Goal: Task Accomplishment & Management: Manage account settings

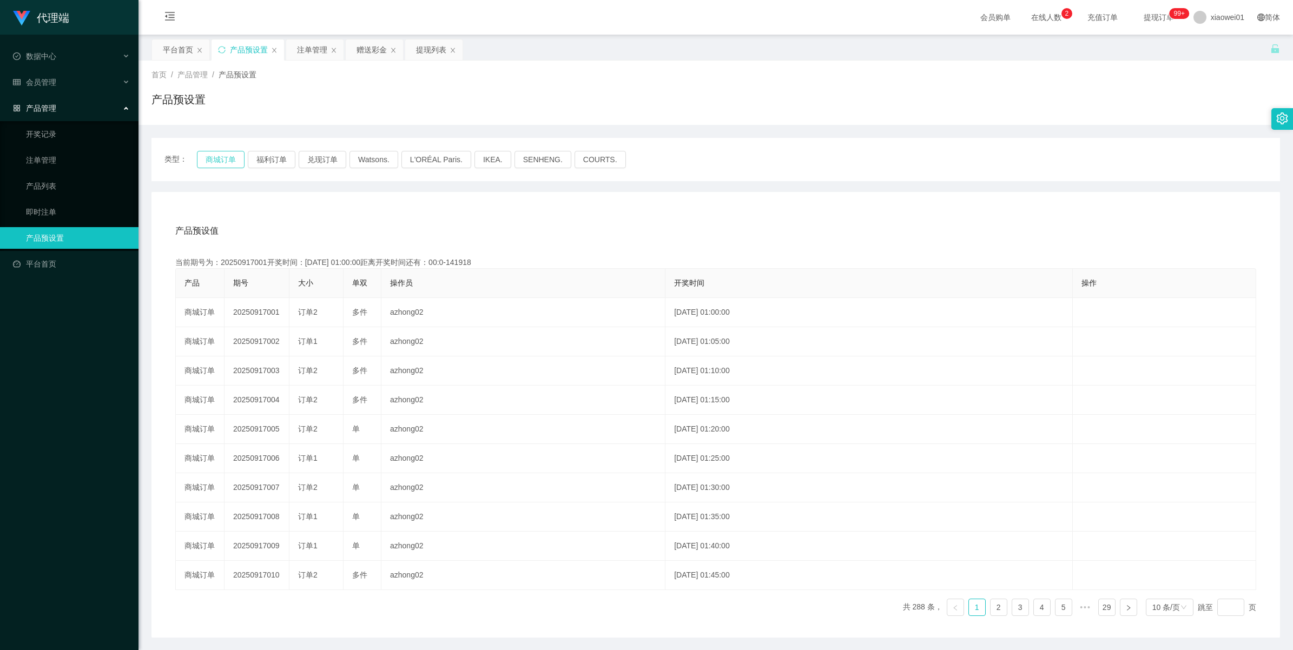
click at [215, 163] on button "商城订单" at bounding box center [221, 159] width 48 height 17
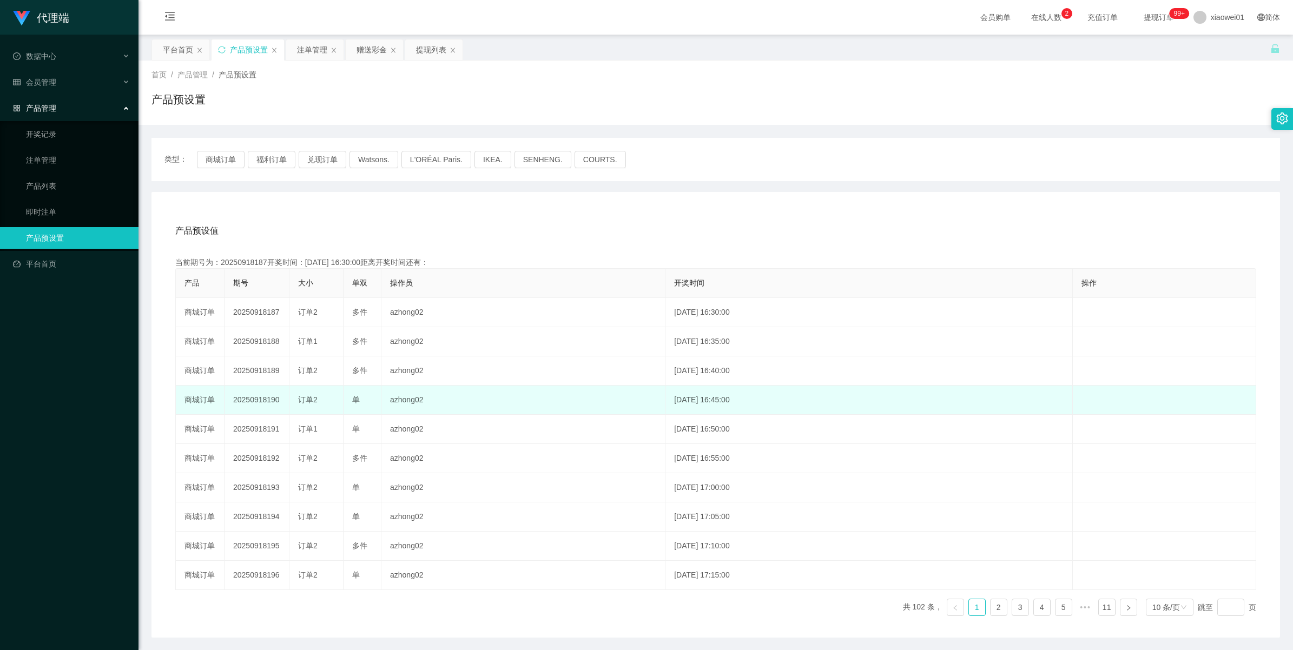
click at [264, 404] on td "20250918190" at bounding box center [257, 400] width 65 height 29
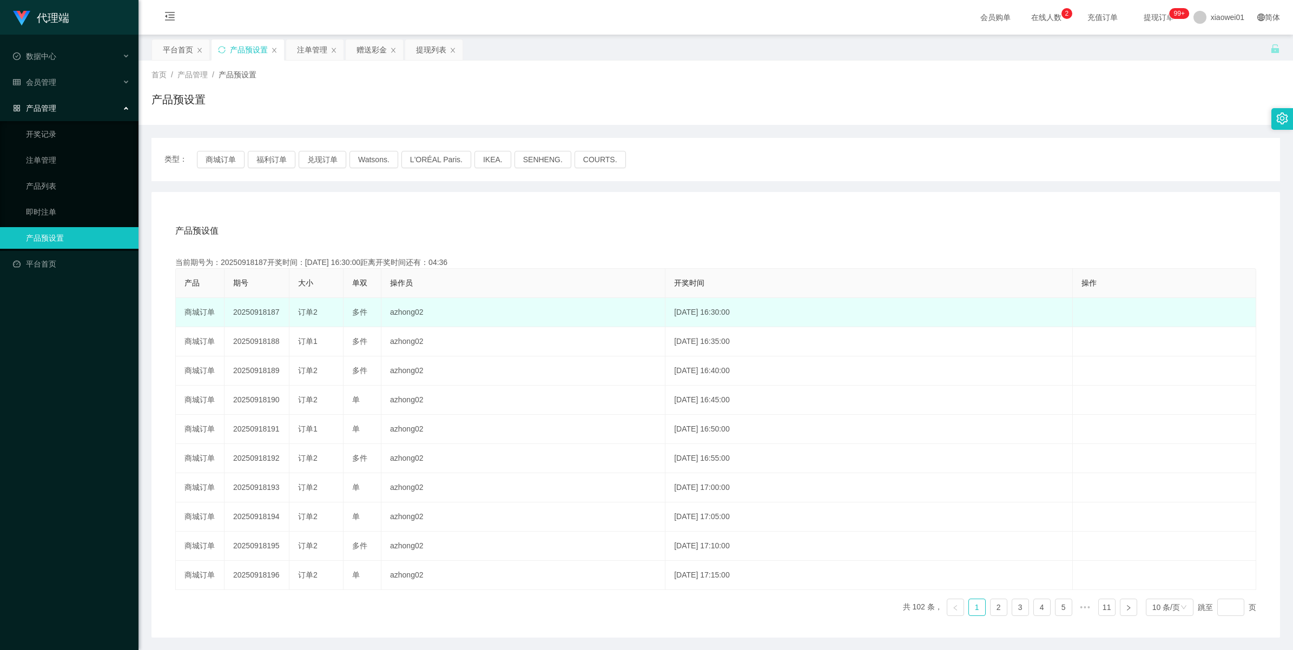
click at [242, 315] on td "20250918187" at bounding box center [257, 312] width 65 height 29
copy td "20250918187"
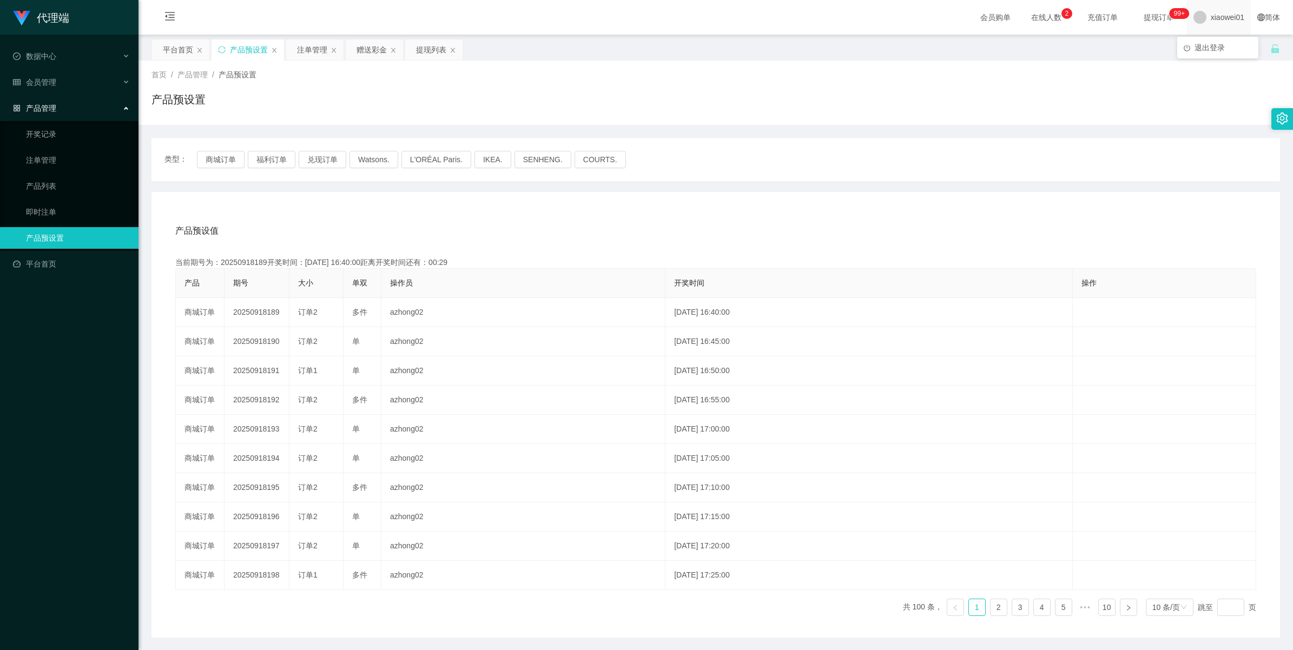
click at [1212, 23] on span "xiaowei01" at bounding box center [1228, 17] width 34 height 35
click at [1205, 43] on span "退出登录" at bounding box center [1209, 47] width 30 height 9
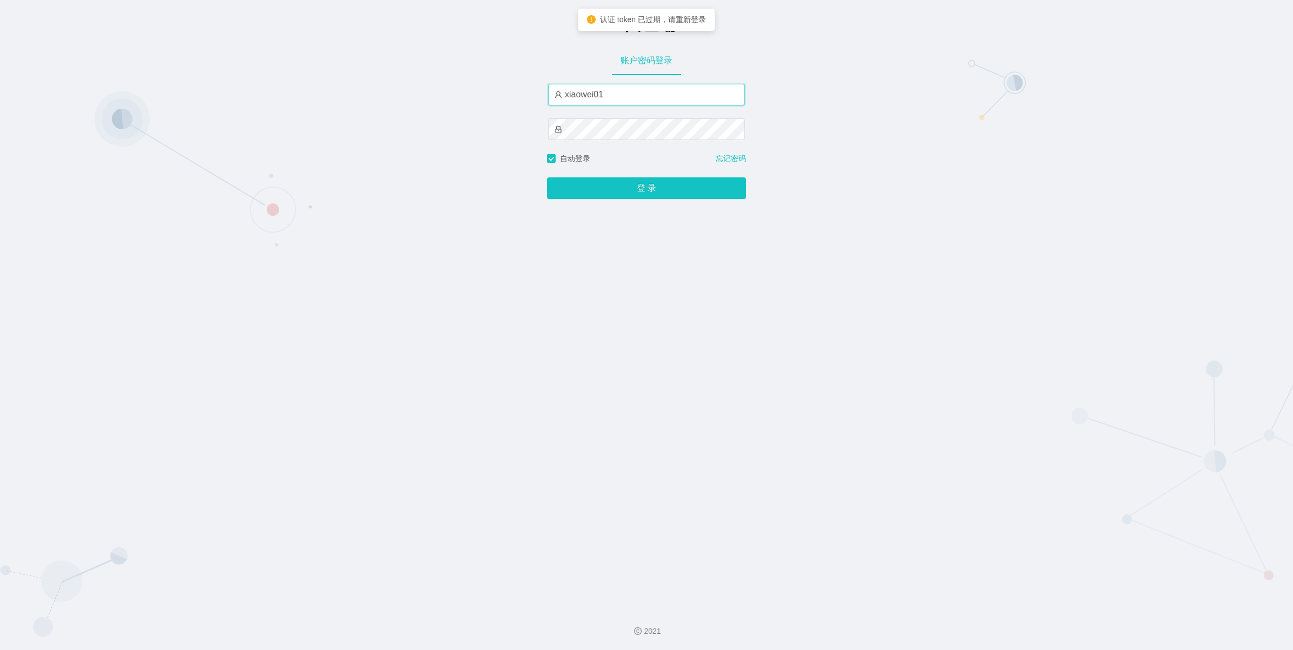
click at [660, 98] on input "xiaowei01" at bounding box center [646, 95] width 197 height 22
type input "azhong01"
click at [606, 193] on button "登 录" at bounding box center [646, 188] width 199 height 22
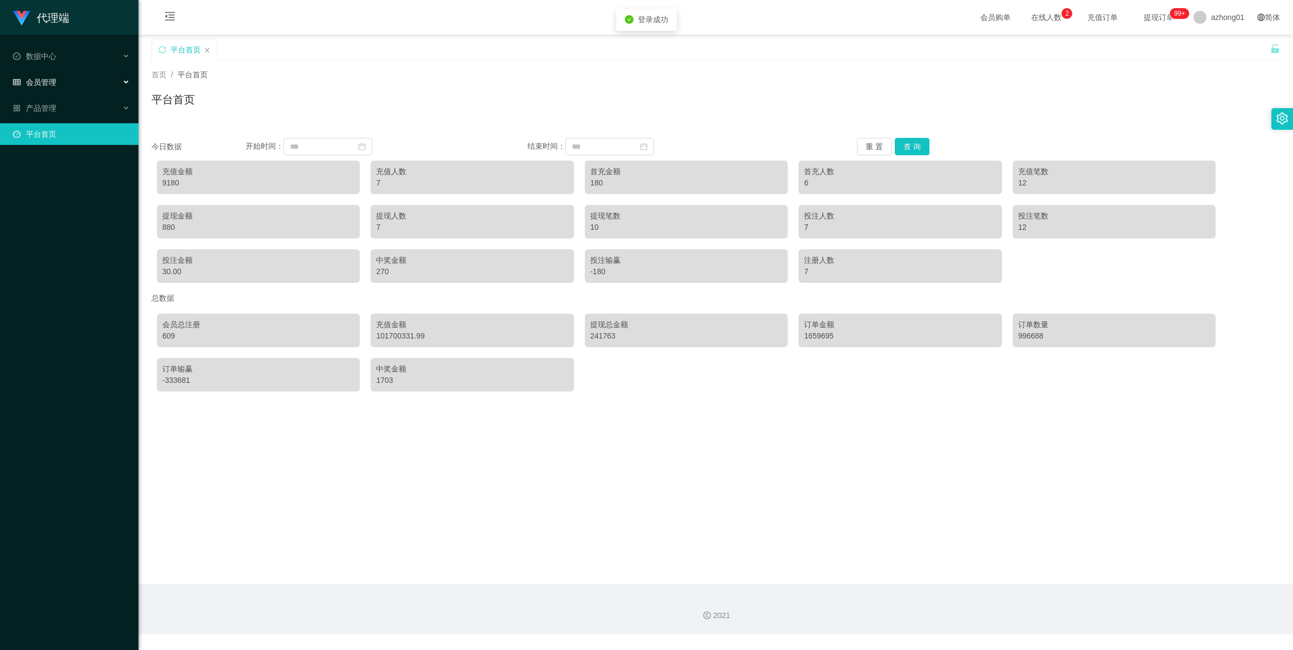
click at [31, 88] on div "会员管理" at bounding box center [69, 82] width 138 height 22
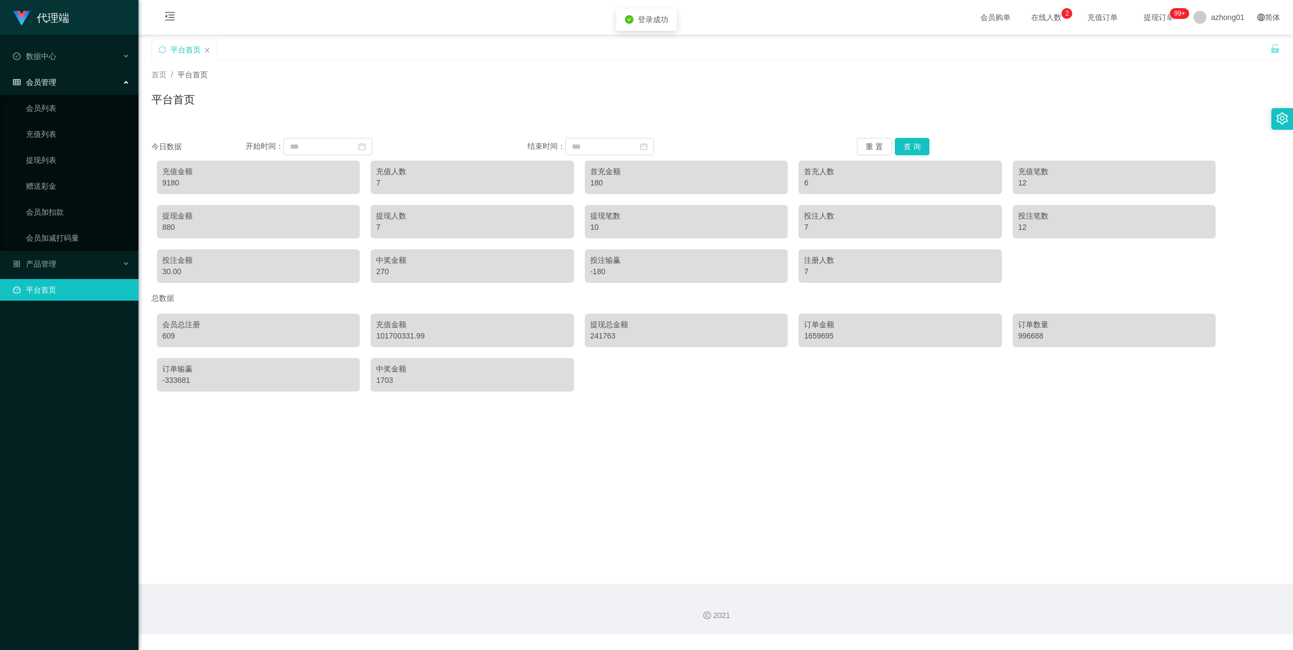
click at [42, 93] on div "会员管理" at bounding box center [69, 82] width 138 height 22
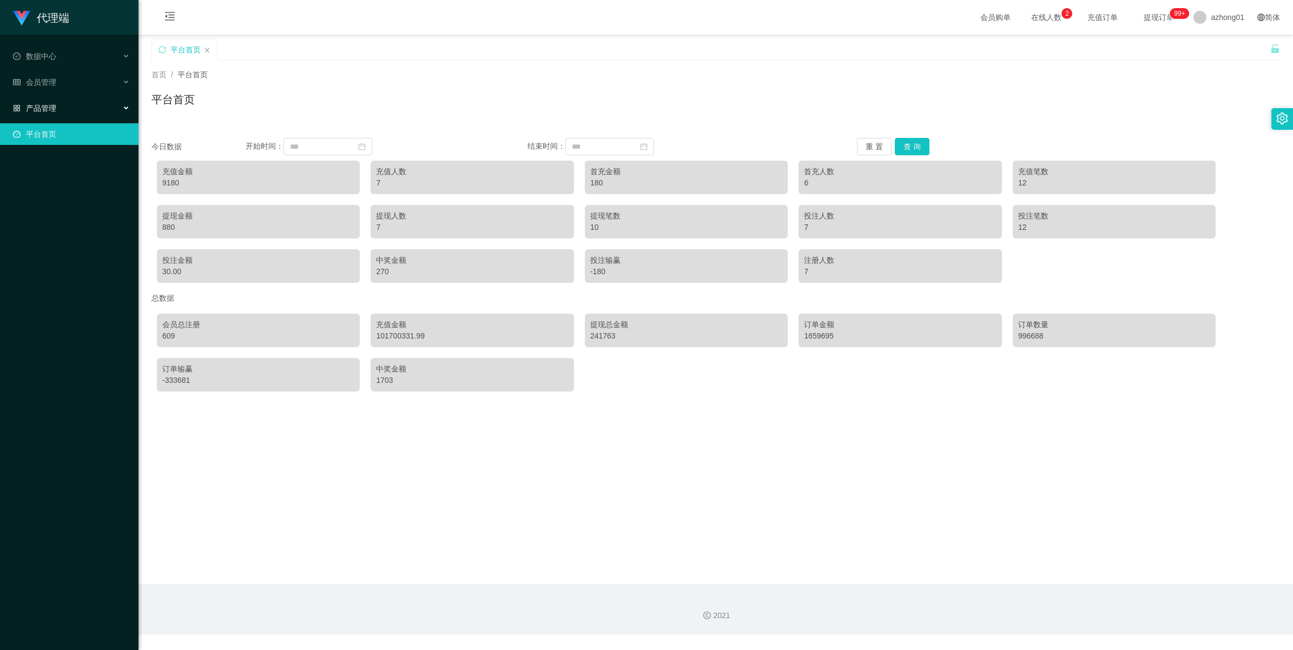
click at [47, 114] on div "产品管理" at bounding box center [69, 108] width 138 height 22
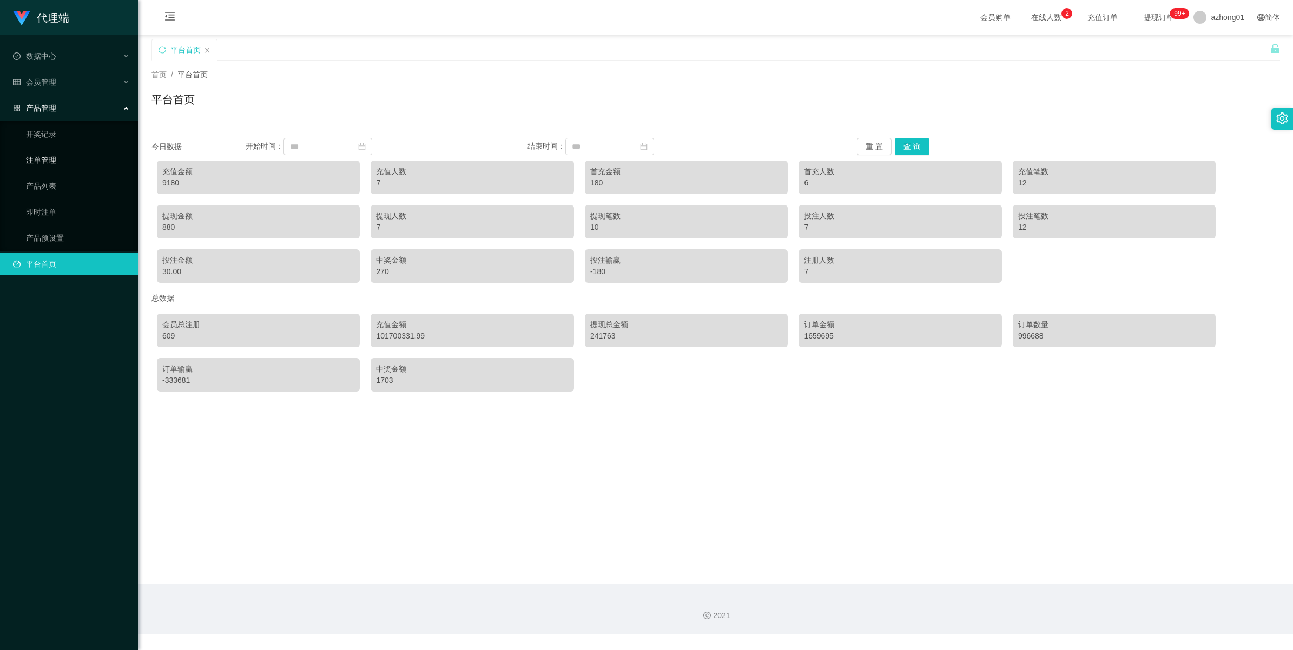
click at [37, 154] on link "注单管理" at bounding box center [78, 160] width 104 height 22
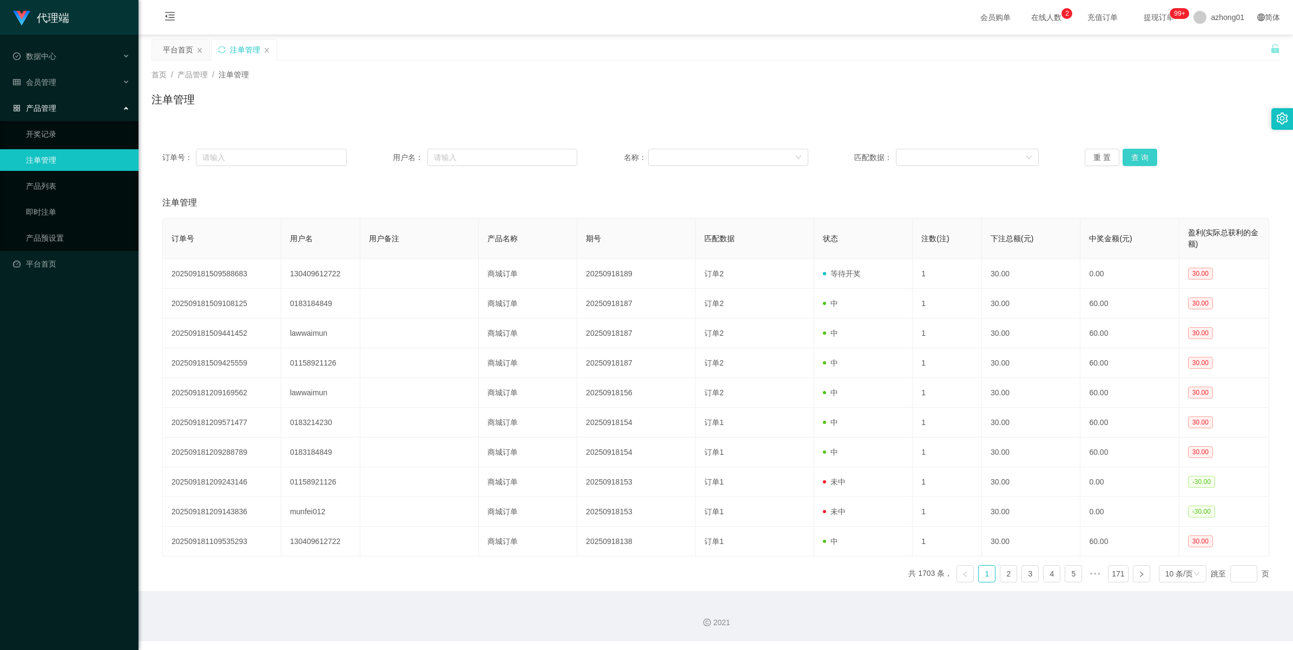
click at [1144, 154] on button "查 询" at bounding box center [1140, 157] width 35 height 17
click at [1144, 154] on div "重 置 查 询" at bounding box center [1177, 157] width 184 height 17
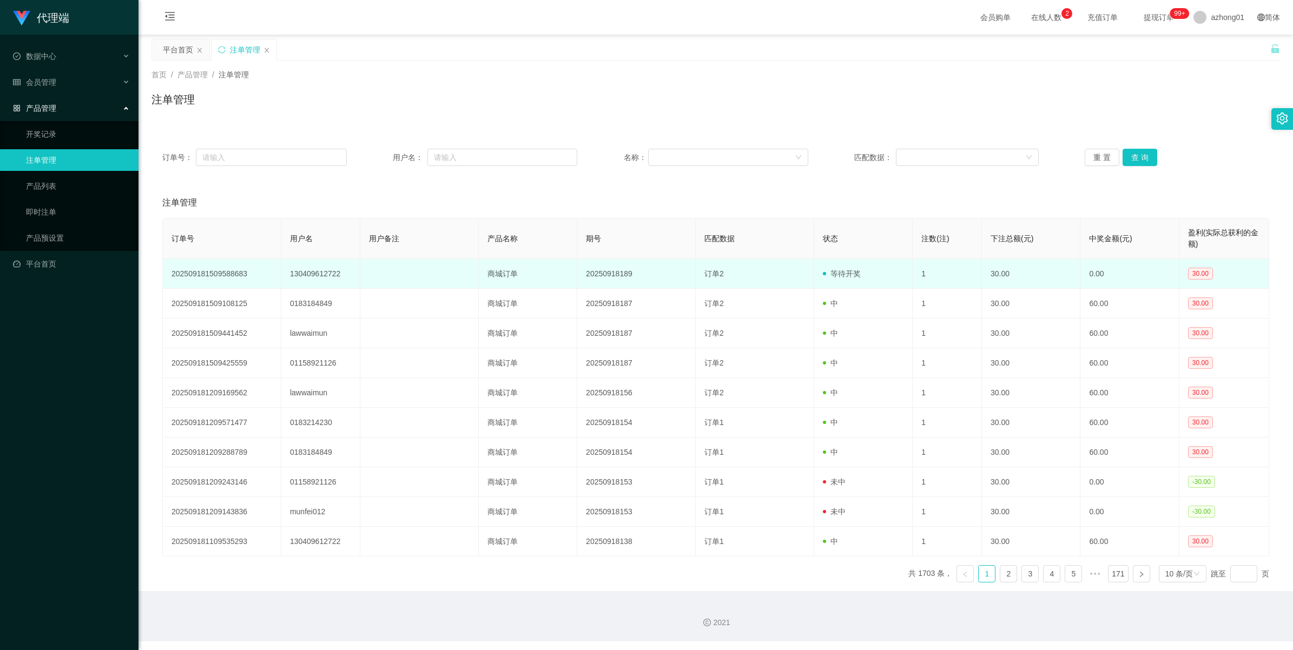
click at [298, 279] on td "130409612722" at bounding box center [320, 274] width 79 height 30
copy td "130409612722"
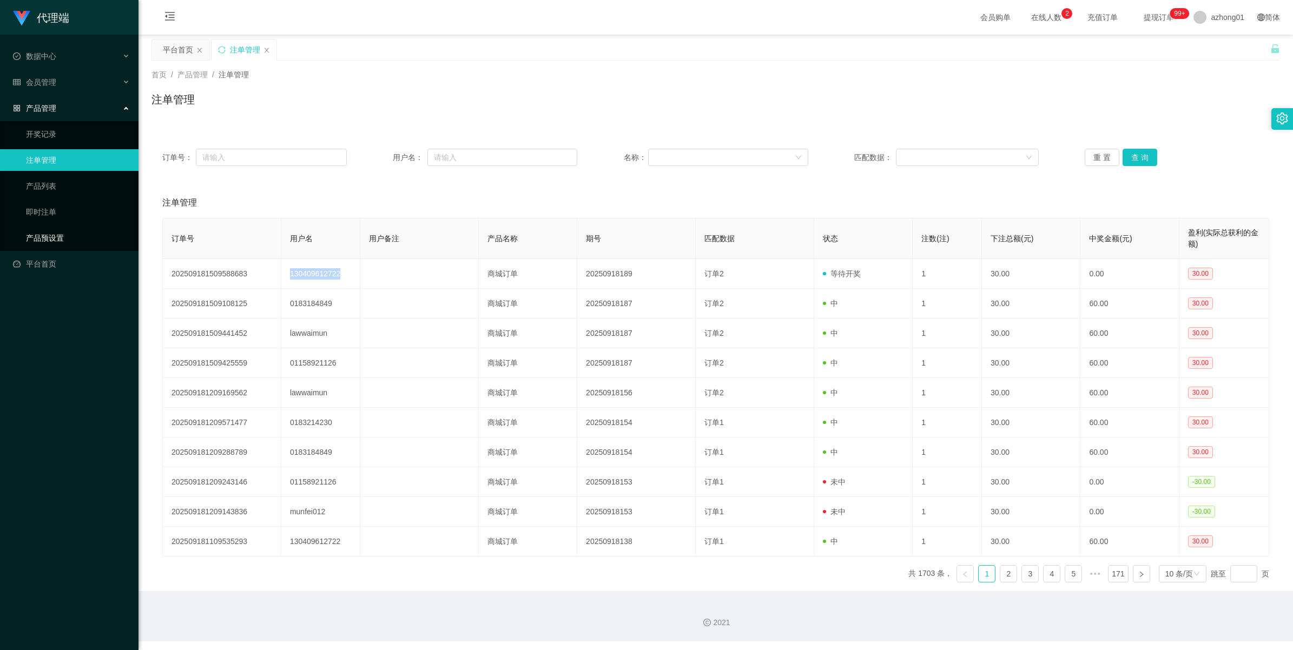
click at [34, 235] on link "产品预设置" at bounding box center [78, 238] width 104 height 22
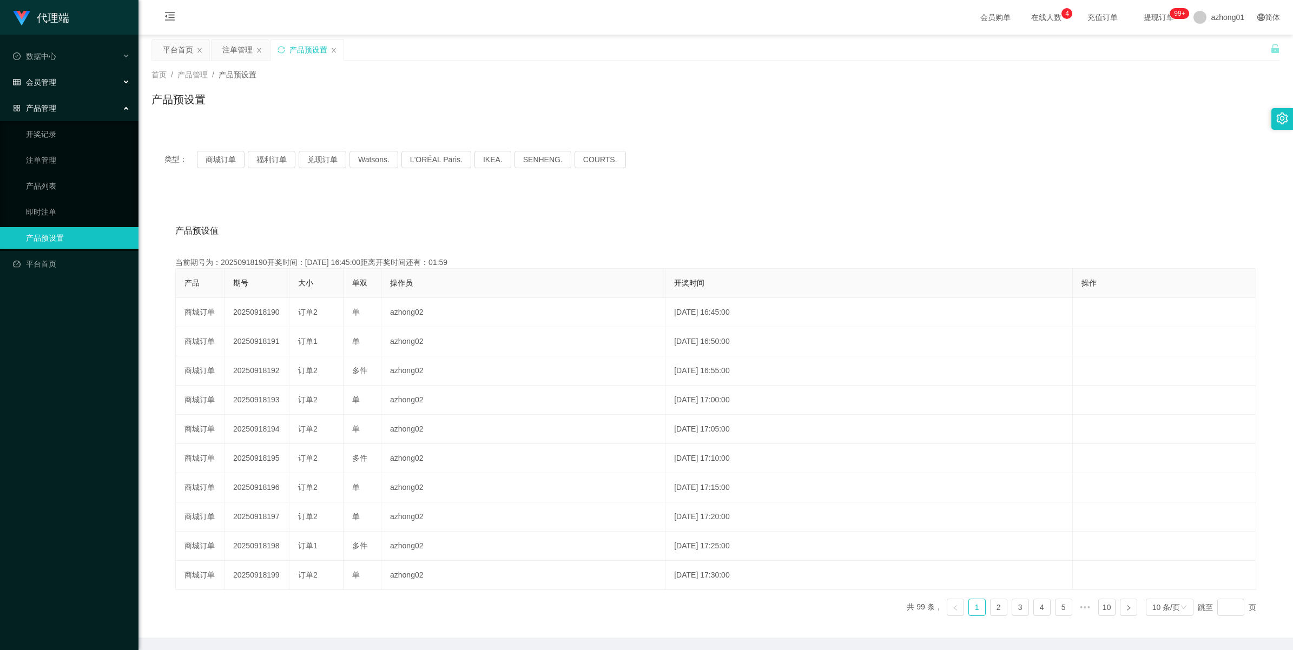
click at [31, 90] on div "会员管理" at bounding box center [69, 82] width 138 height 22
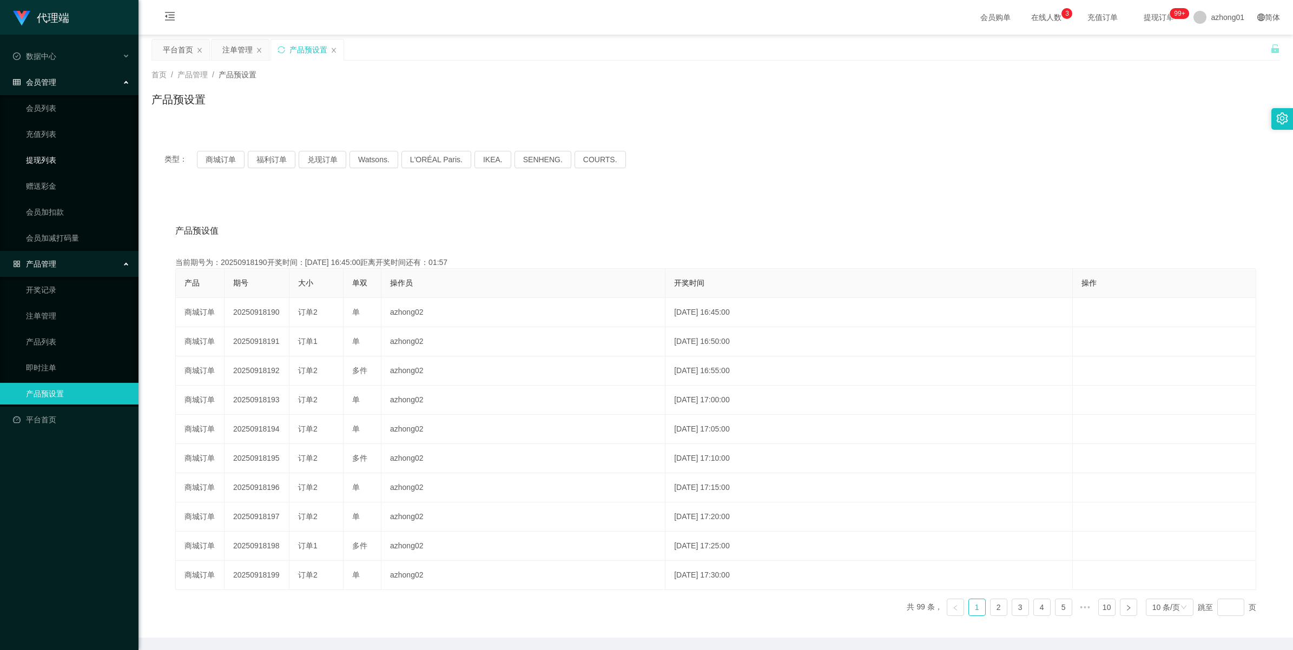
click at [30, 157] on link "提现列表" at bounding box center [78, 160] width 104 height 22
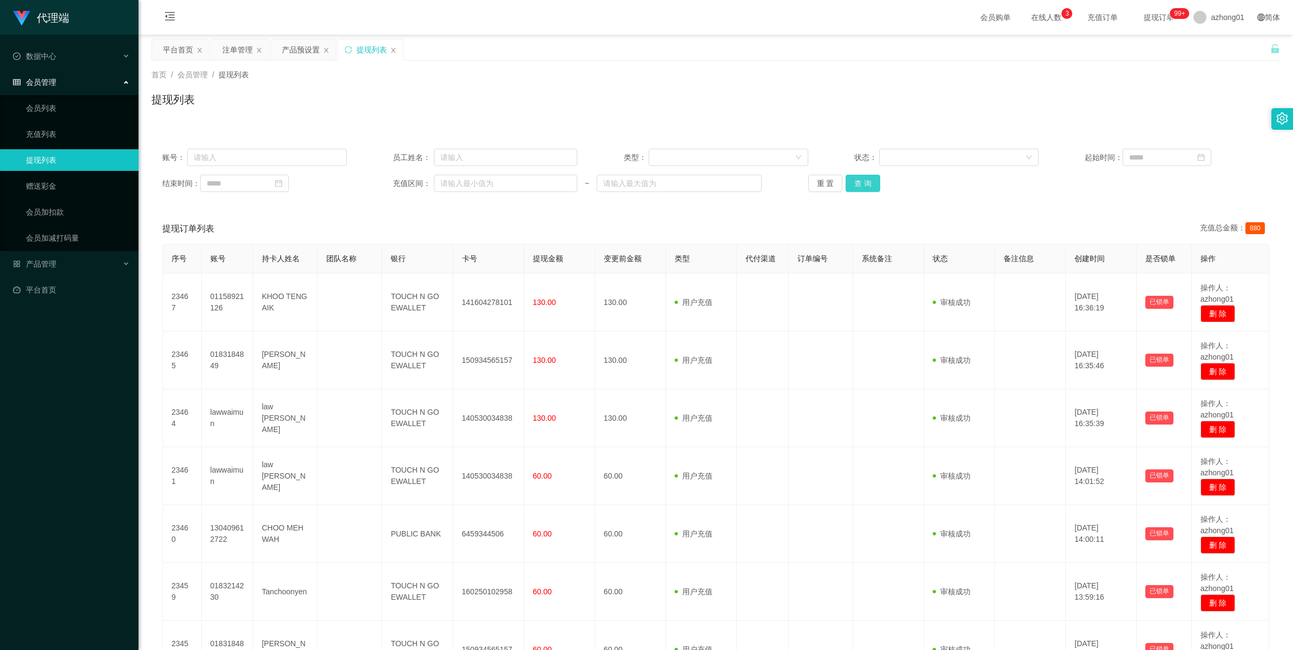
click at [855, 190] on button "查 询" at bounding box center [863, 183] width 35 height 17
click at [855, 190] on div "重 置 查 询" at bounding box center [900, 183] width 184 height 17
click at [1223, 22] on span "azhong01" at bounding box center [1228, 17] width 34 height 35
click at [1213, 43] on span "退出登录" at bounding box center [1210, 47] width 30 height 9
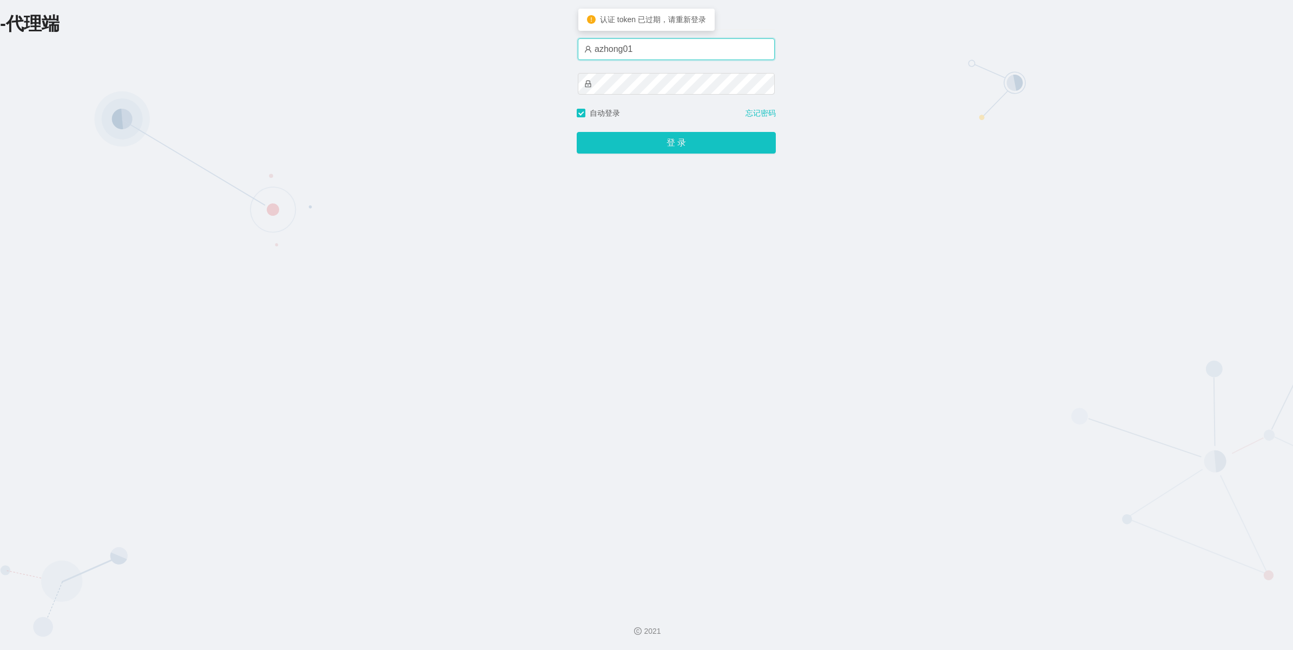
click at [675, 58] on input "azhong01" at bounding box center [676, 49] width 197 height 22
type input "azhong03"
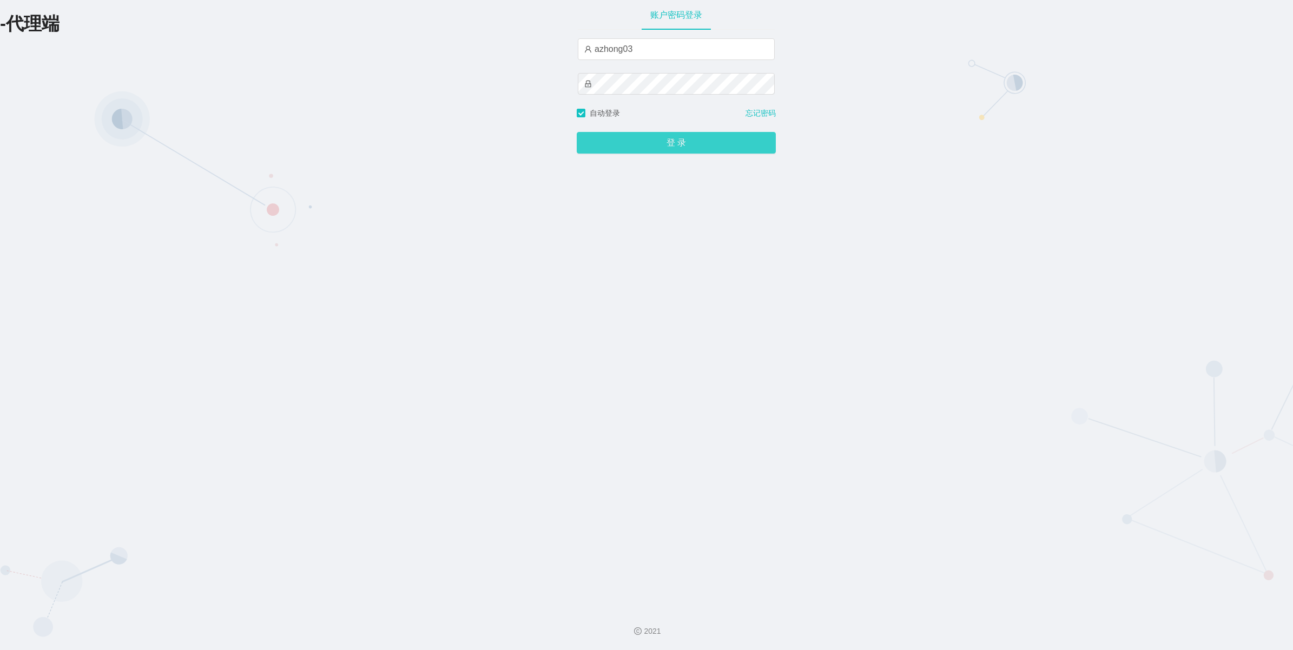
click at [655, 142] on button "登 录" at bounding box center [676, 143] width 199 height 22
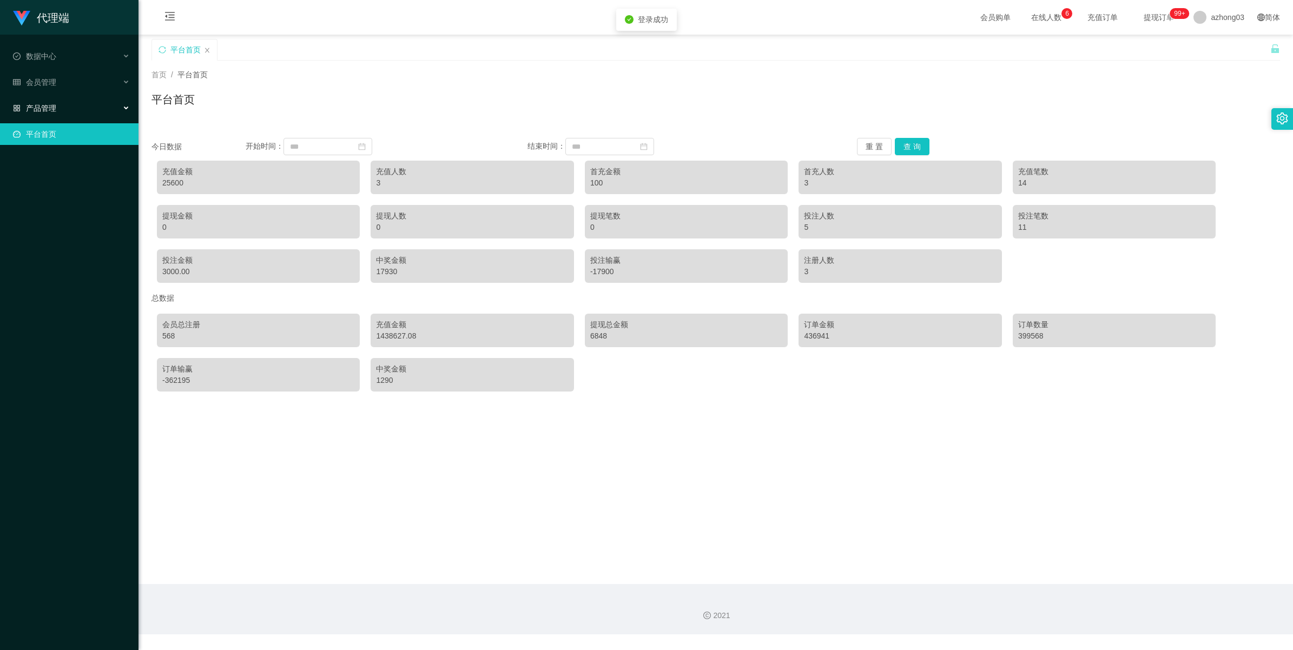
click at [41, 100] on div "产品管理" at bounding box center [69, 108] width 138 height 22
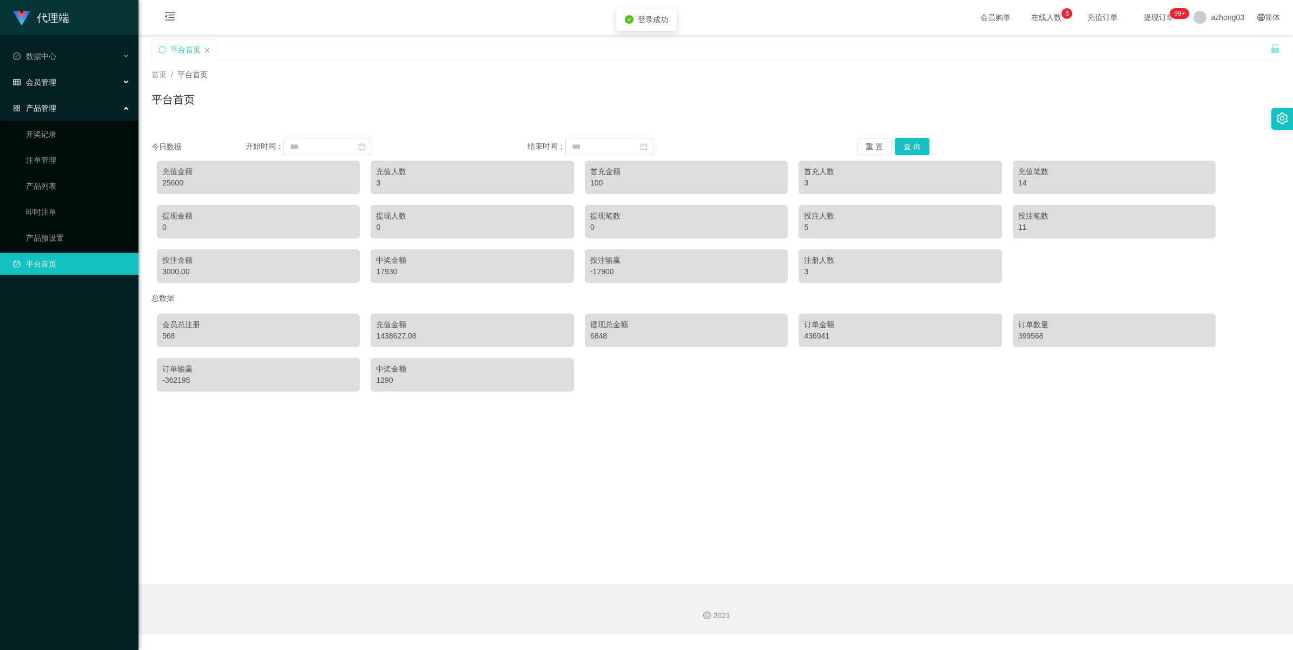
click at [43, 90] on div "会员管理" at bounding box center [69, 82] width 138 height 22
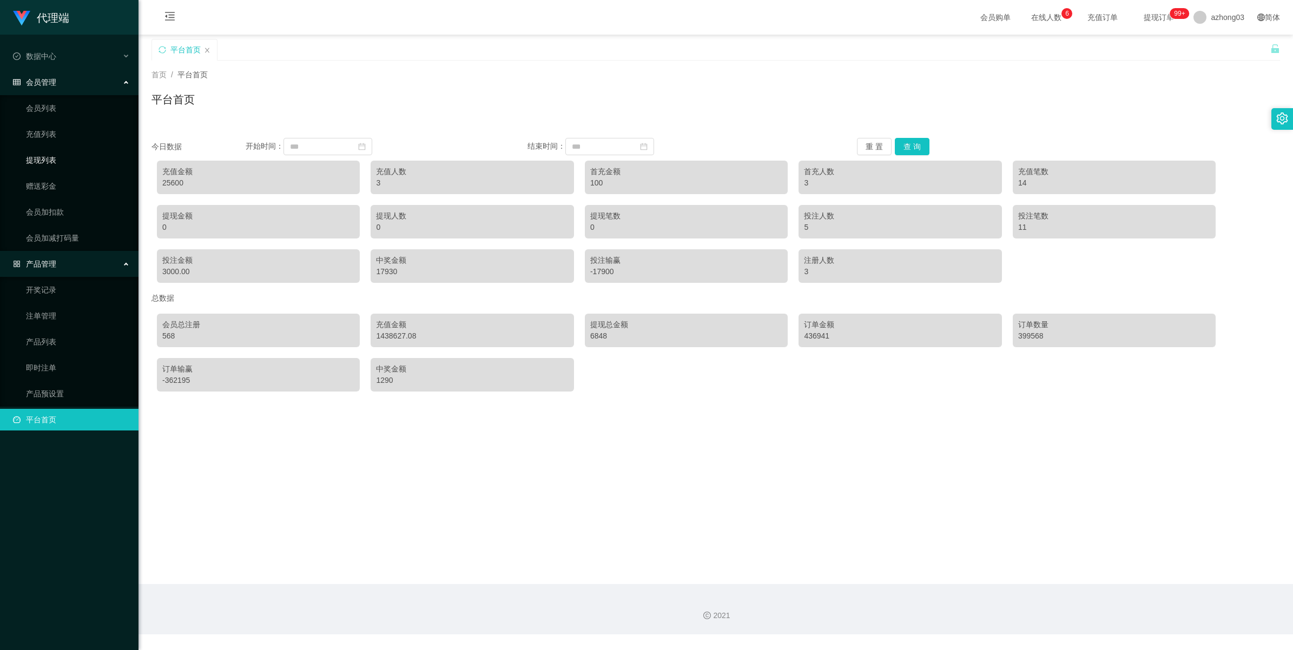
click at [37, 160] on link "提现列表" at bounding box center [78, 160] width 104 height 22
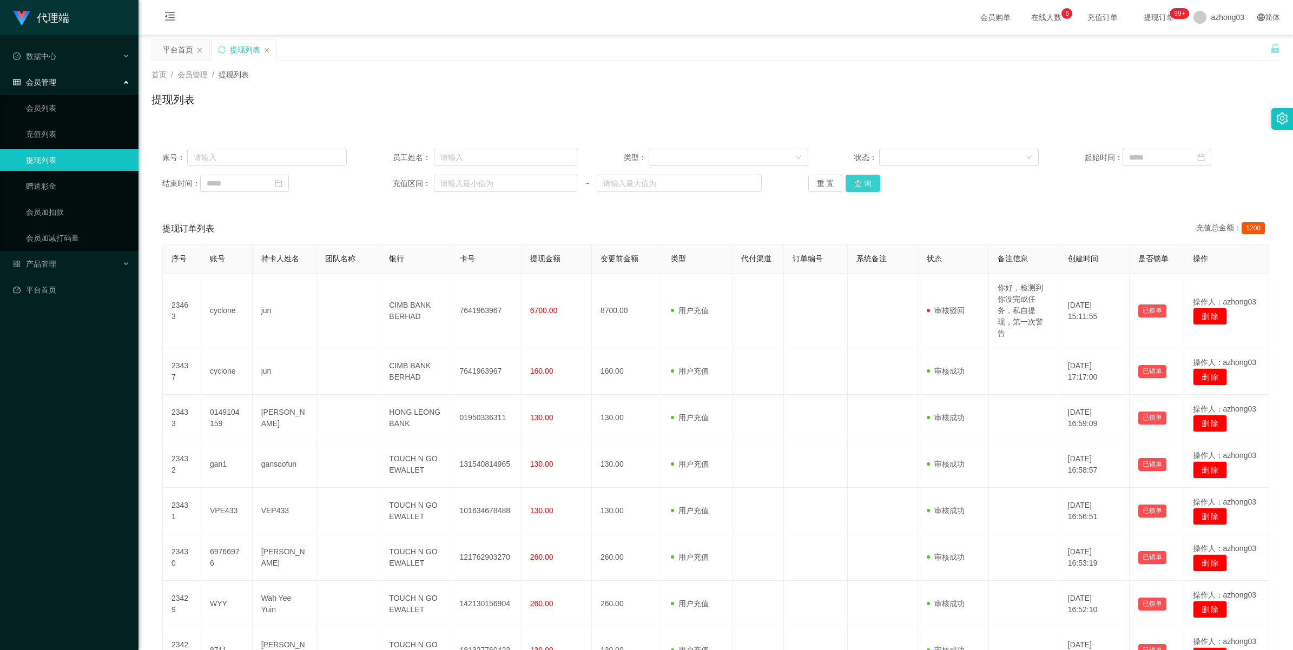
click at [866, 185] on button "查 询" at bounding box center [863, 183] width 35 height 17
click at [866, 185] on div "重 置 查 询" at bounding box center [900, 183] width 184 height 17
click at [866, 185] on button "查 询" at bounding box center [863, 183] width 35 height 17
click at [866, 185] on div "重 置 查 询" at bounding box center [900, 183] width 184 height 17
click at [866, 185] on button "查 询" at bounding box center [863, 183] width 35 height 17
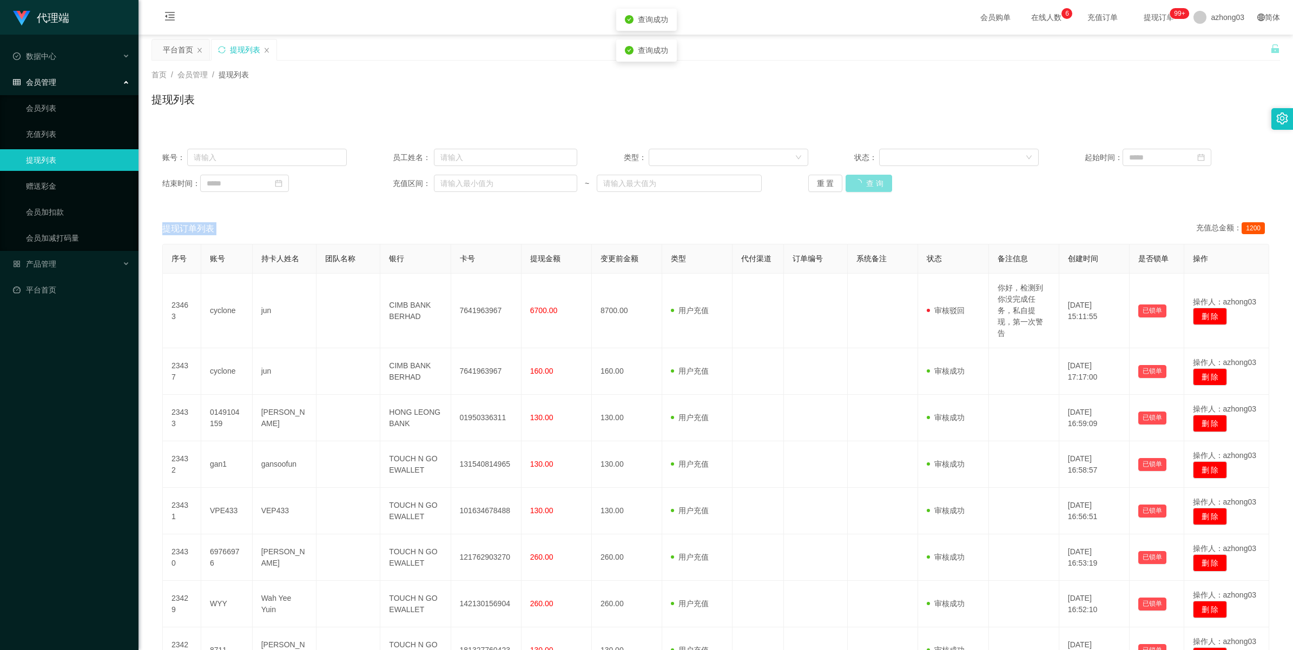
click at [866, 185] on div "重 置 查 询" at bounding box center [900, 183] width 184 height 17
click at [1215, 22] on span "azhong03" at bounding box center [1228, 17] width 34 height 35
click at [1205, 50] on span "退出登录" at bounding box center [1210, 47] width 30 height 9
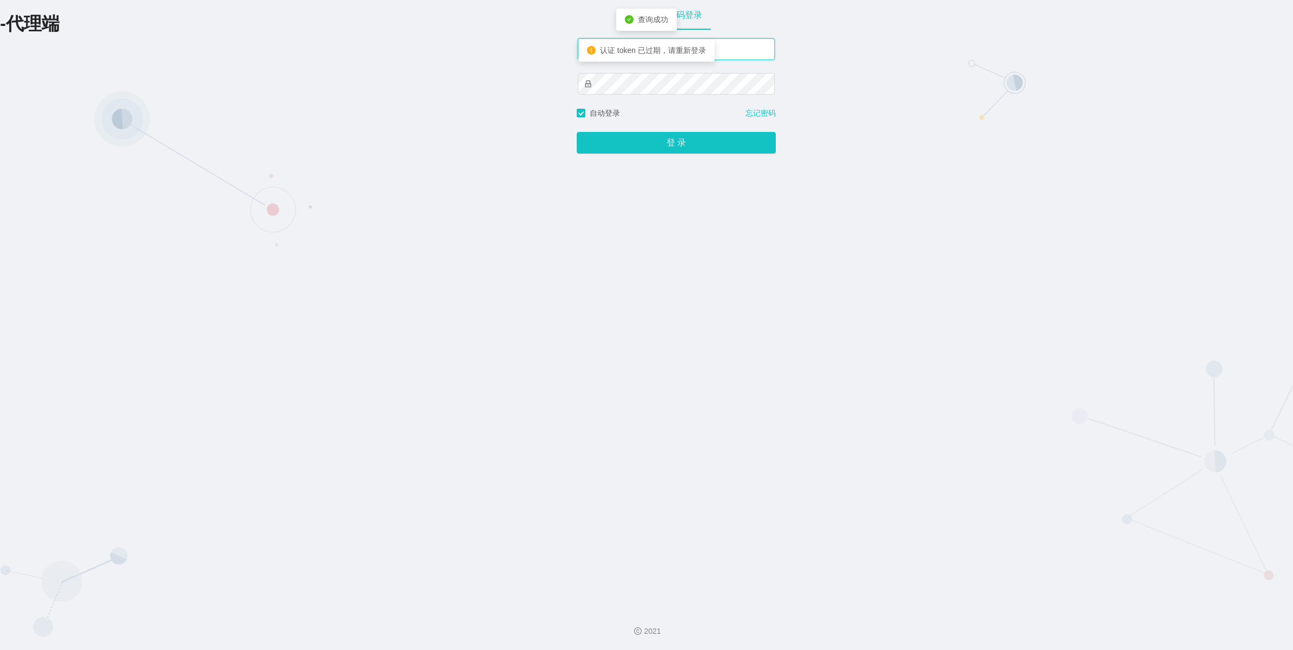
click at [723, 43] on input "azhong03" at bounding box center [676, 49] width 197 height 22
type input "azhong02"
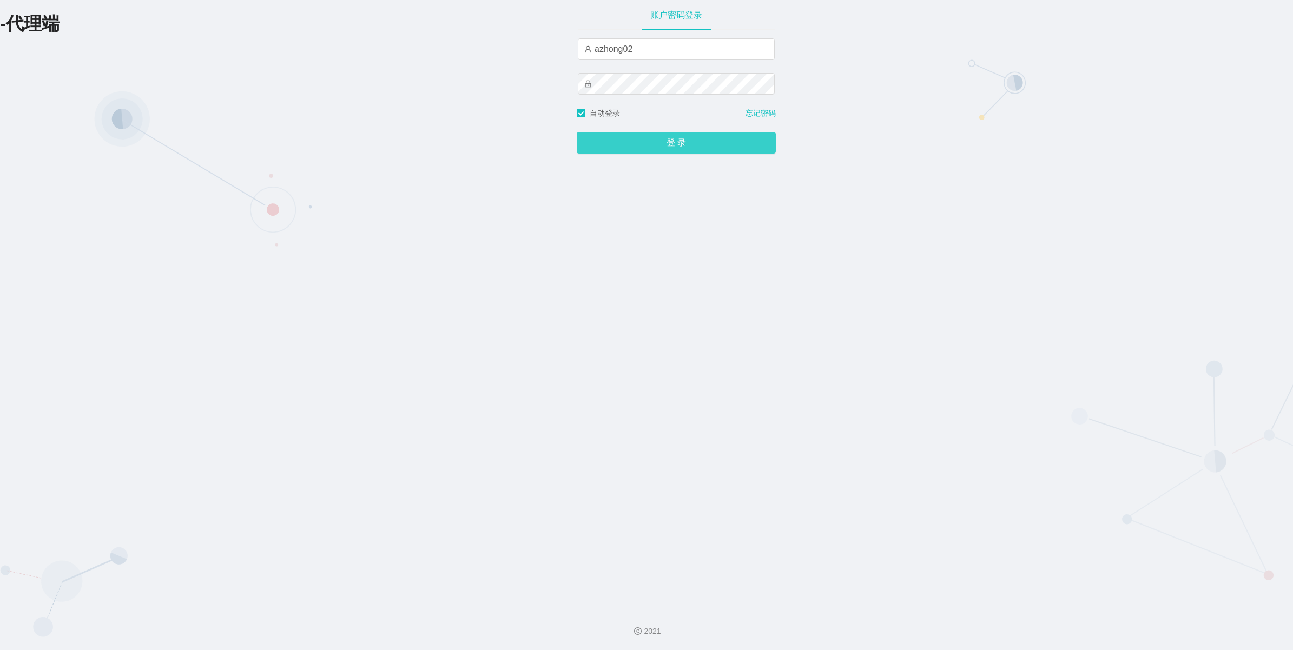
click at [656, 136] on button "登 录" at bounding box center [676, 143] width 199 height 22
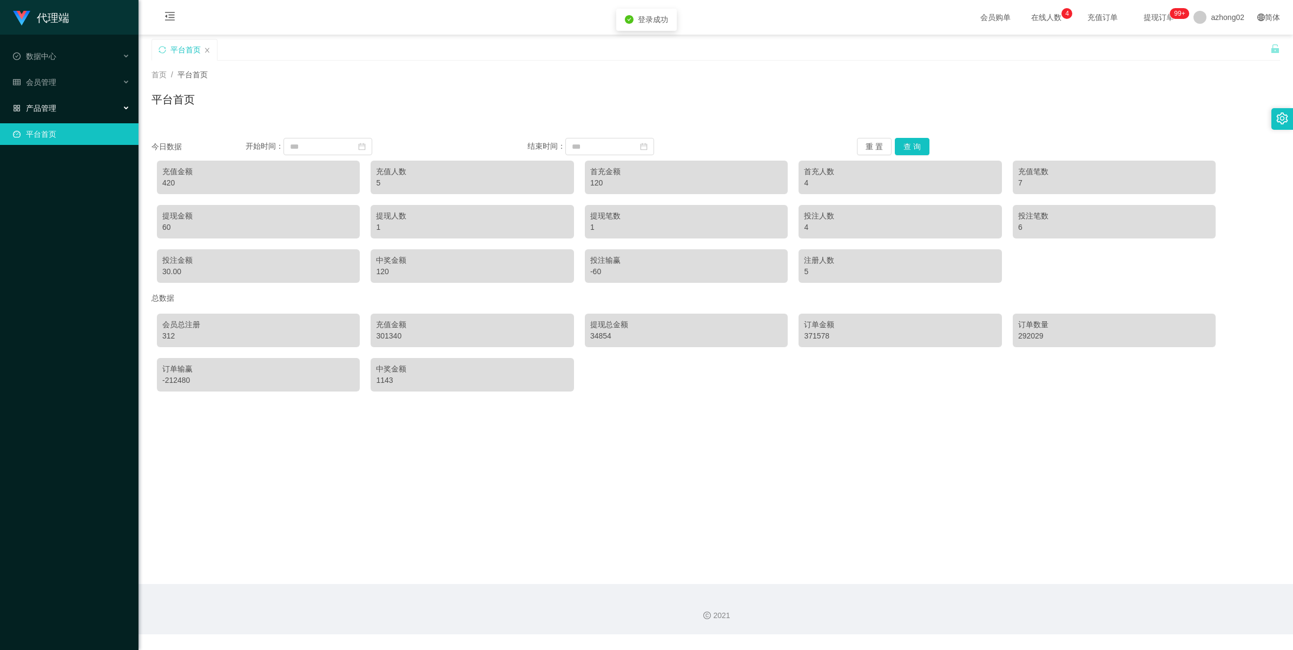
click at [46, 114] on div "产品管理" at bounding box center [69, 108] width 138 height 22
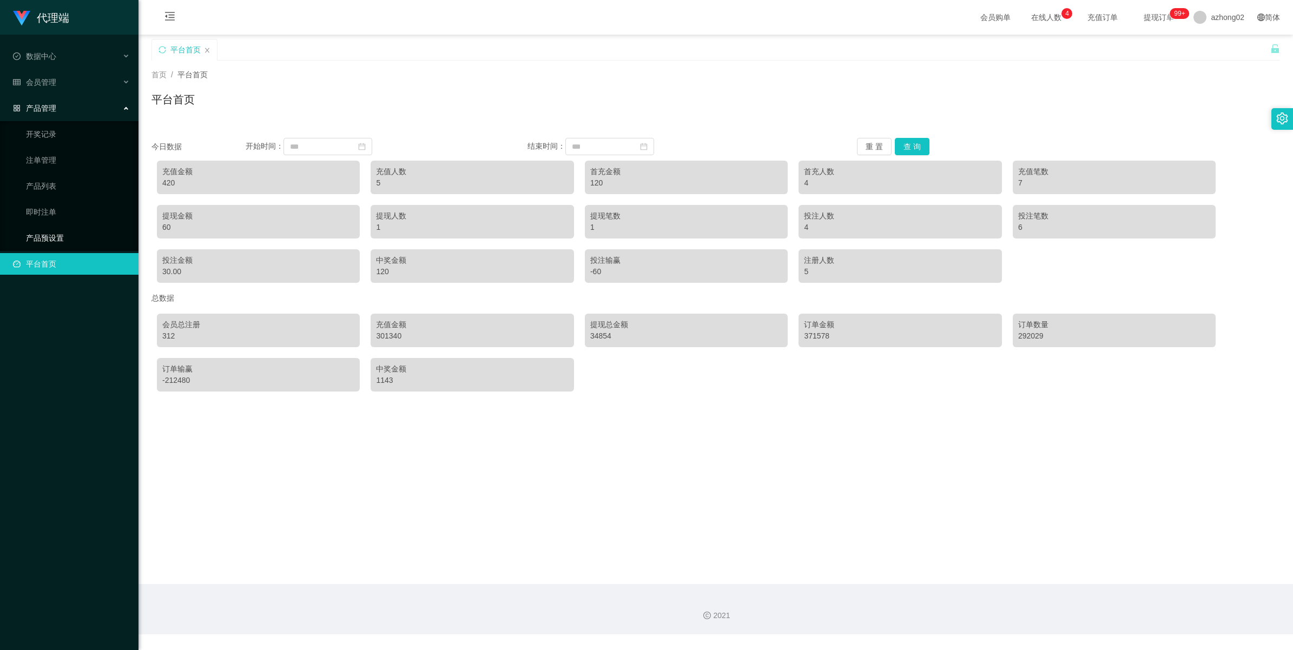
click at [65, 242] on link "产品预设置" at bounding box center [78, 238] width 104 height 22
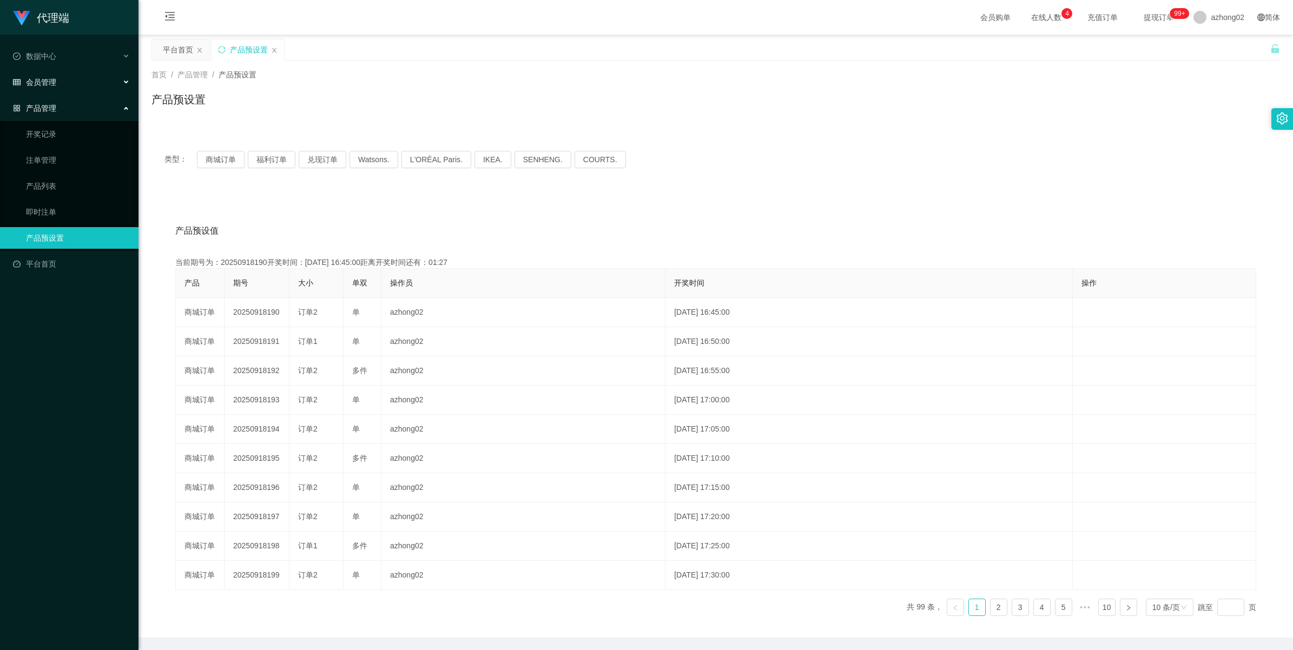
click at [57, 85] on div "会员管理" at bounding box center [69, 82] width 138 height 22
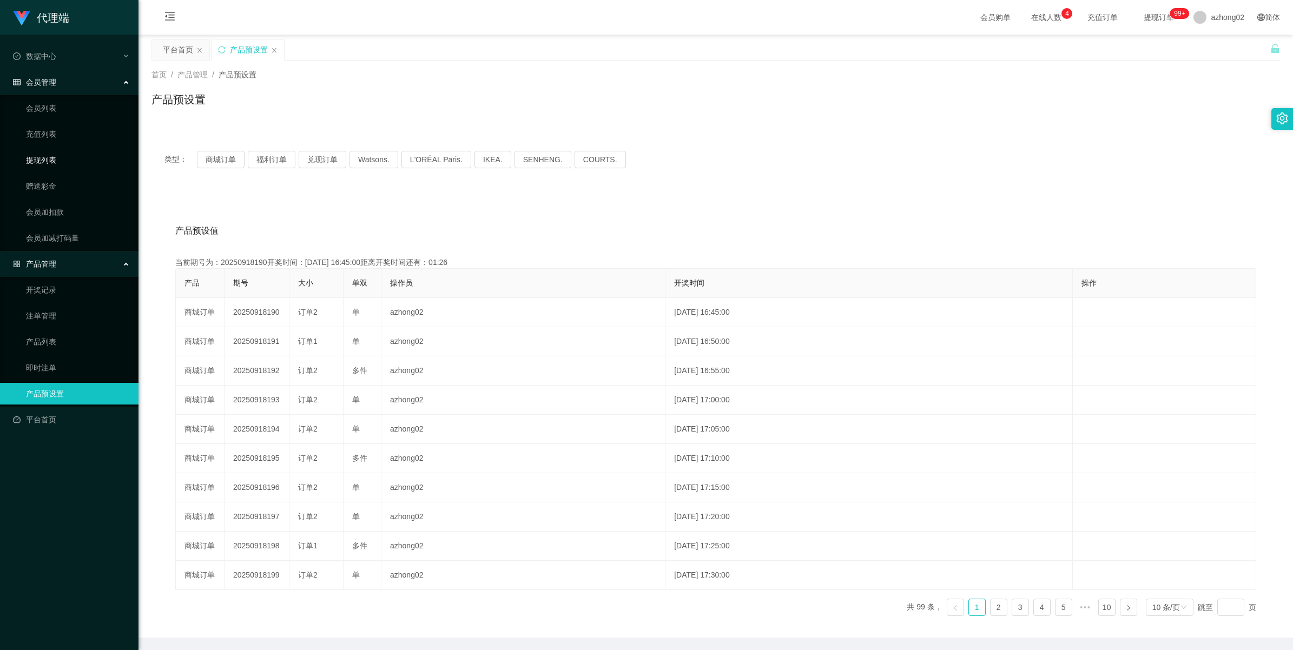
click at [38, 157] on link "提现列表" at bounding box center [78, 160] width 104 height 22
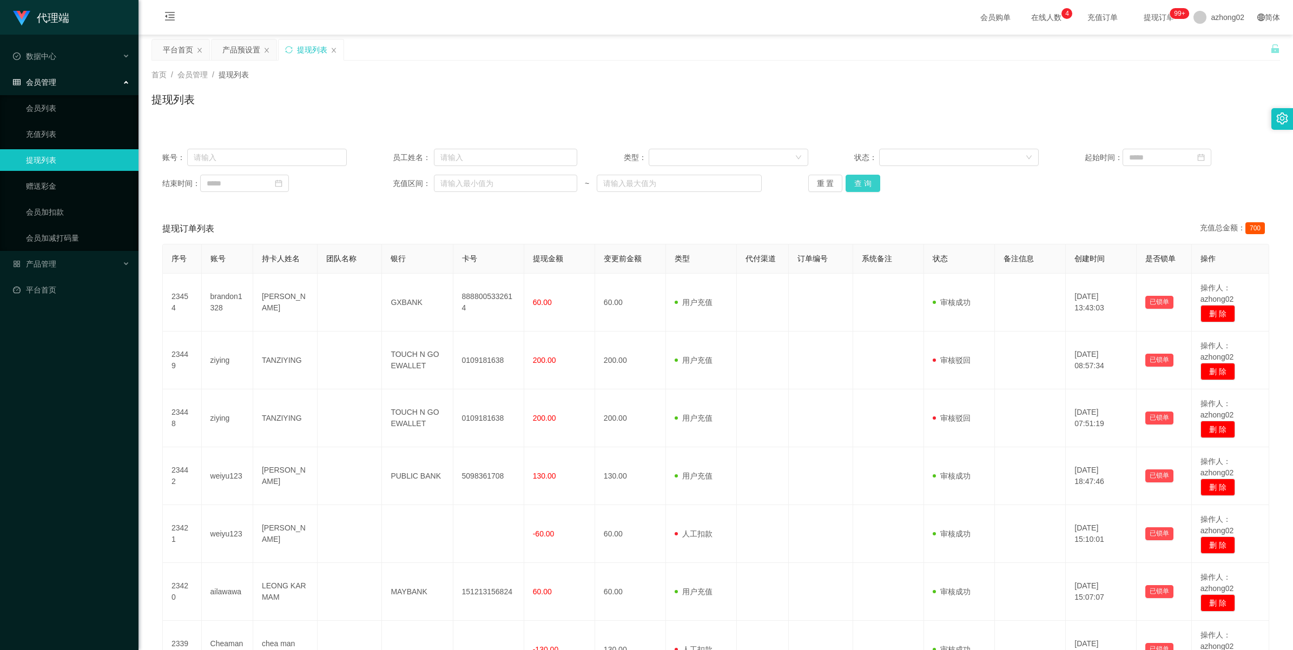
click at [863, 187] on button "查 询" at bounding box center [863, 183] width 35 height 17
click at [863, 187] on div "重 置 查 询" at bounding box center [900, 183] width 184 height 17
click at [863, 187] on button "查 询" at bounding box center [869, 183] width 47 height 17
click at [863, 187] on div "重 置 查 询" at bounding box center [900, 183] width 184 height 17
click at [863, 187] on button "查 询" at bounding box center [863, 183] width 35 height 17
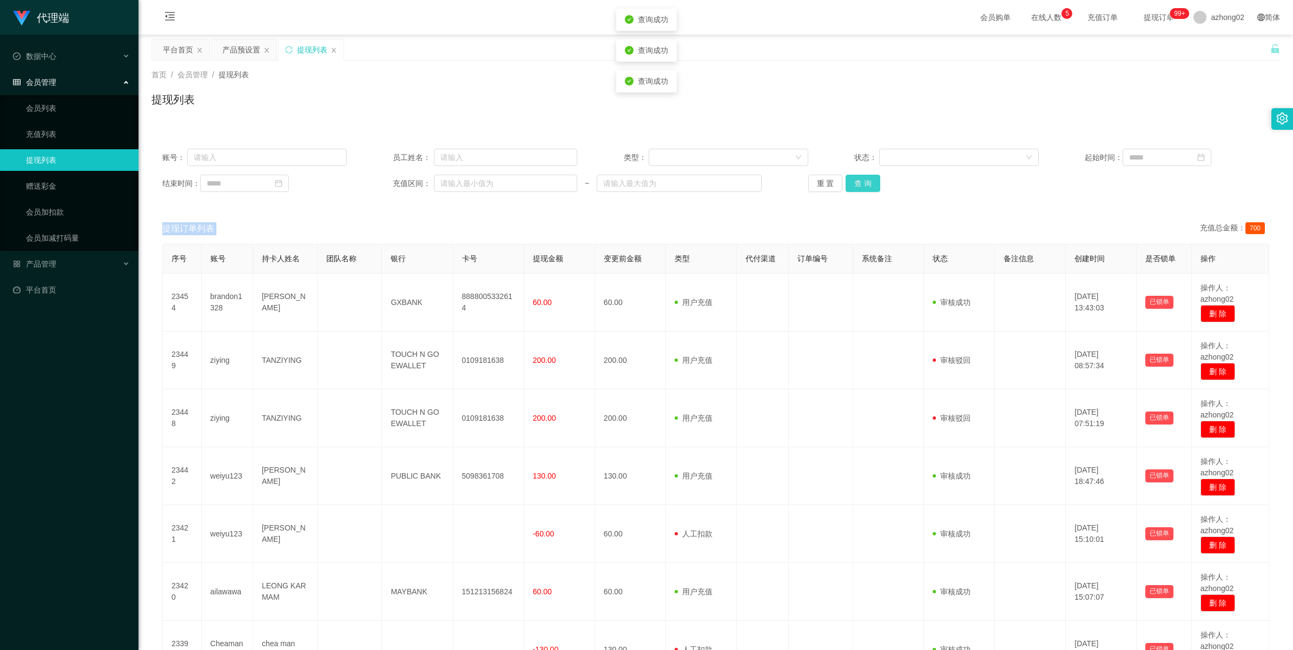
click at [863, 187] on button "查 询" at bounding box center [863, 183] width 35 height 17
